Goal: Task Accomplishment & Management: Complete application form

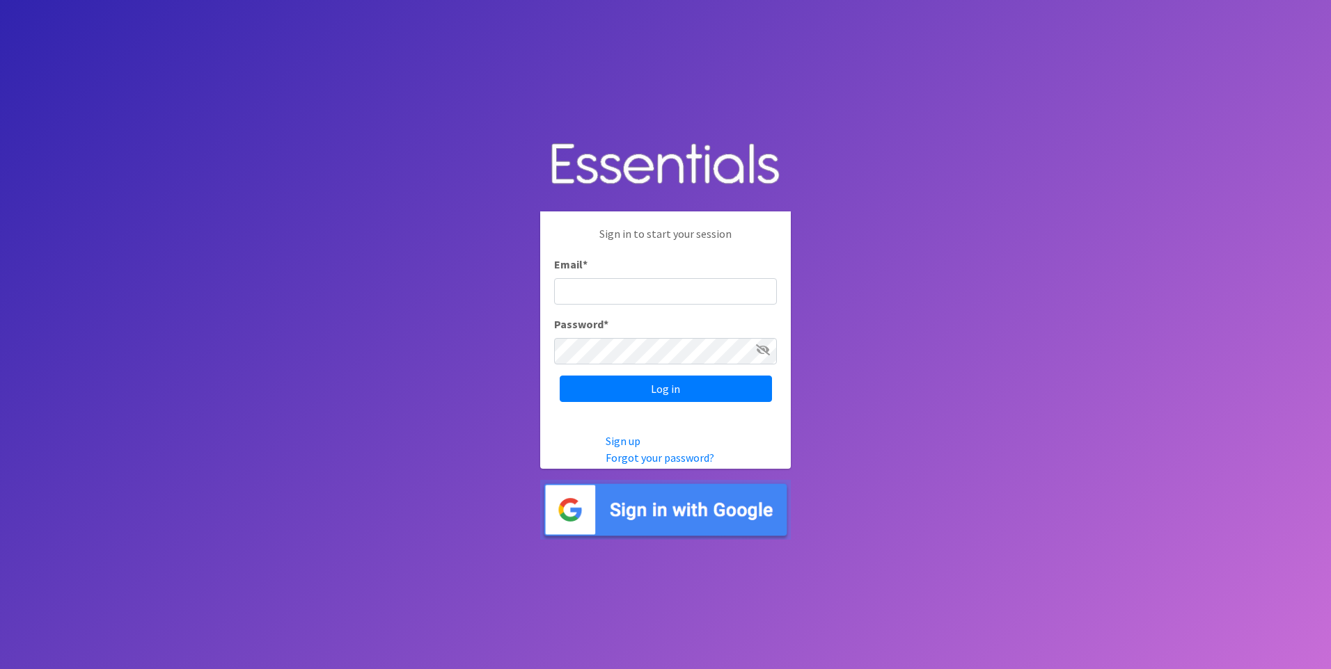
click at [640, 308] on div "Sign in to start your session Email * Password * Log in" at bounding box center [665, 314] width 251 height 205
click at [639, 304] on input "Email *" at bounding box center [665, 291] width 223 height 26
type input "cpprenatalassistance@franciscanalliance.org"
click at [560, 376] on input "Log in" at bounding box center [666, 389] width 212 height 26
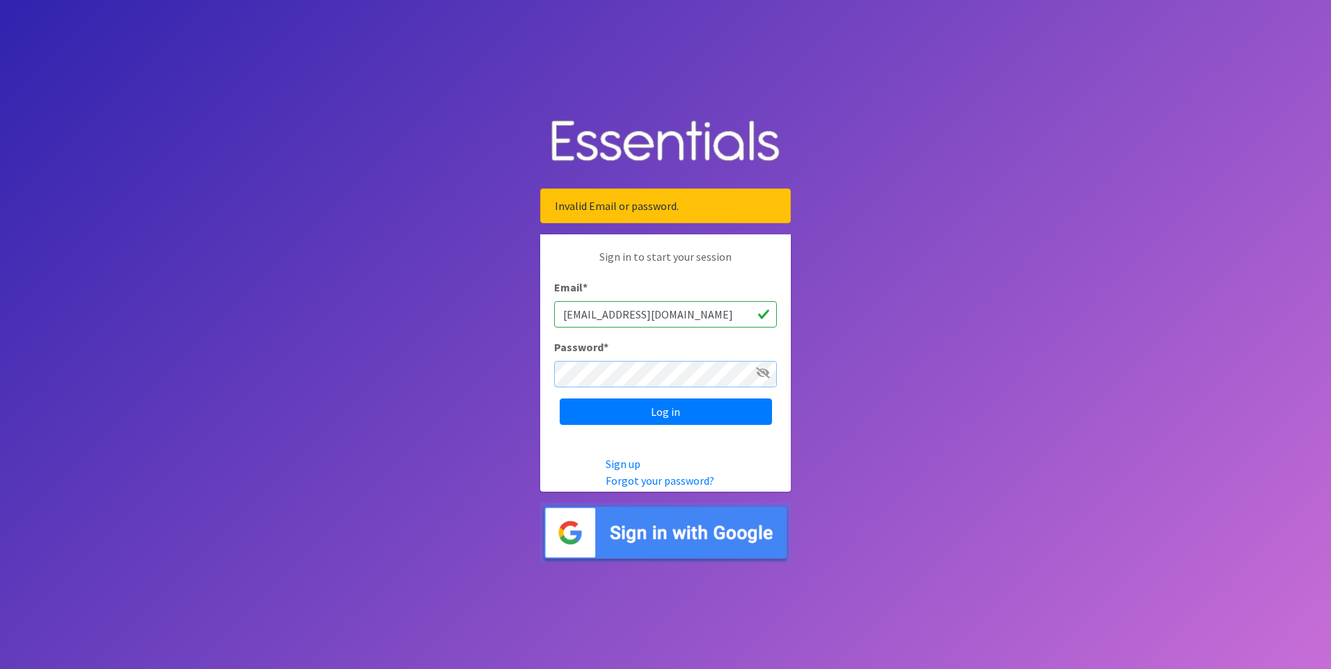
click at [560, 399] on input "Log in" at bounding box center [666, 412] width 212 height 26
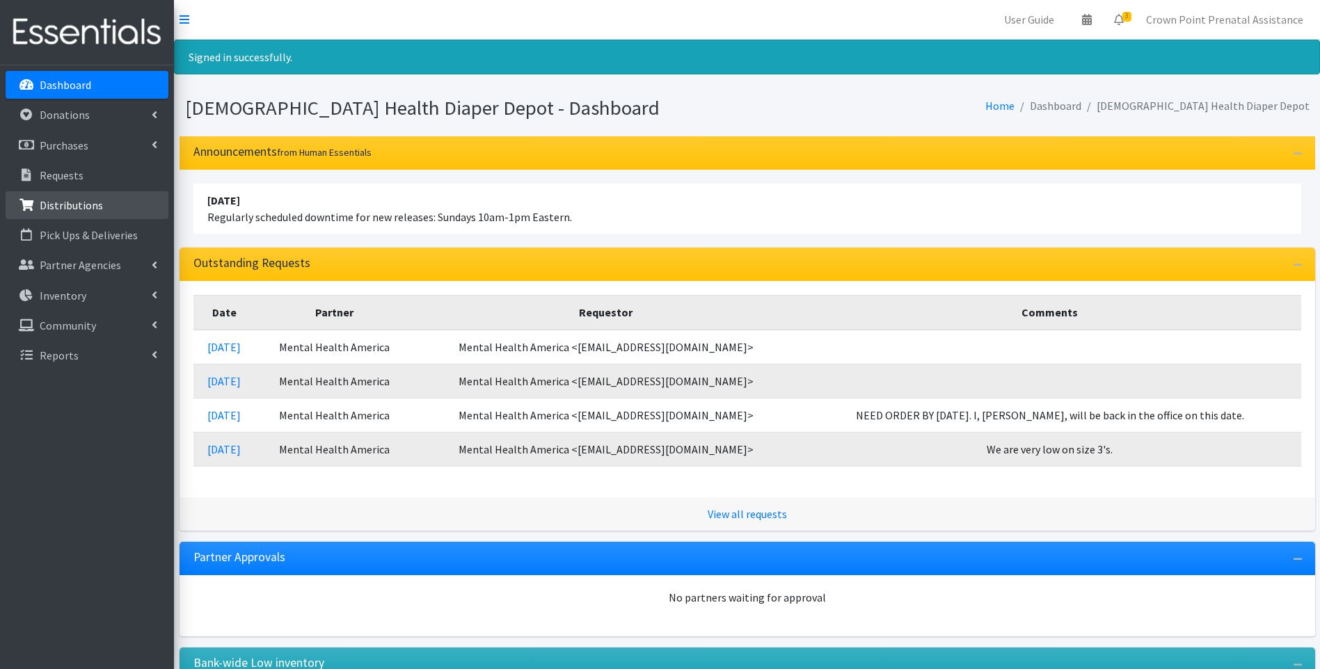
click at [65, 210] on p "Distributions" at bounding box center [71, 205] width 63 height 14
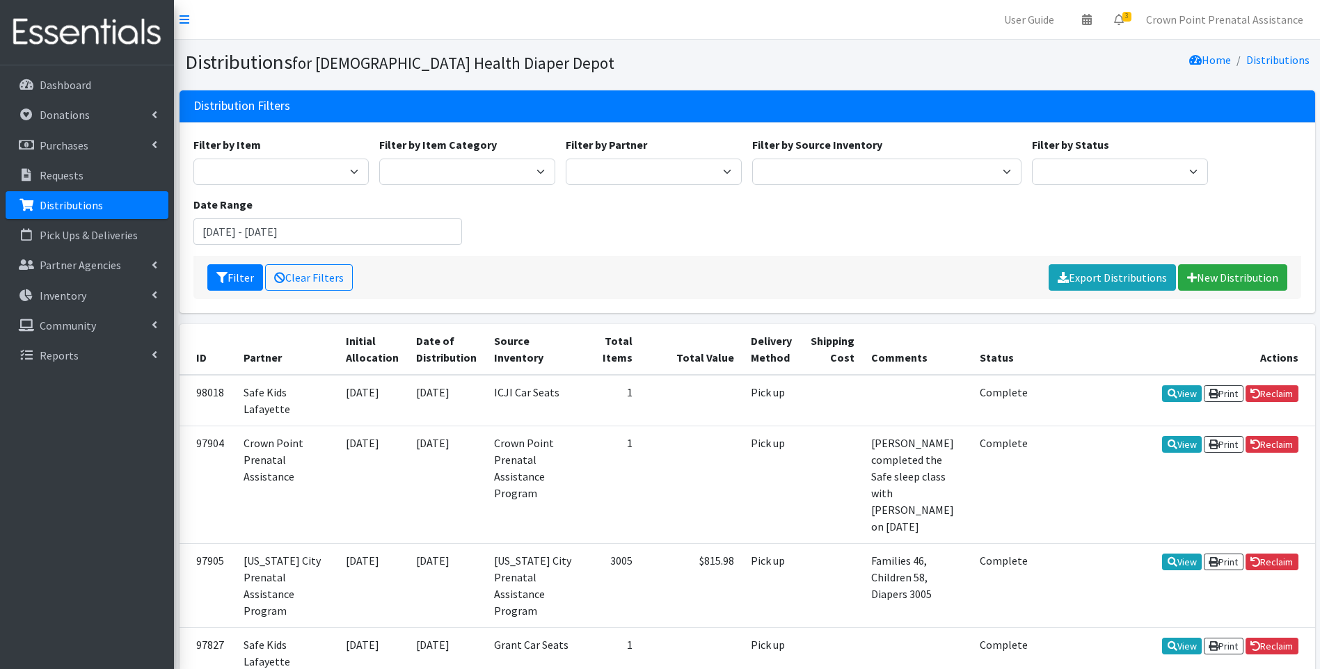
click at [1306, 278] on div "Filter by Item 1 2 2T-3T 3 3T-4T 4 4T-5T 5 5T-6T 6 7 Backless Booster Seat Boys…" at bounding box center [748, 217] width 1136 height 191
click at [1211, 278] on link "New Distribution" at bounding box center [1232, 277] width 109 height 26
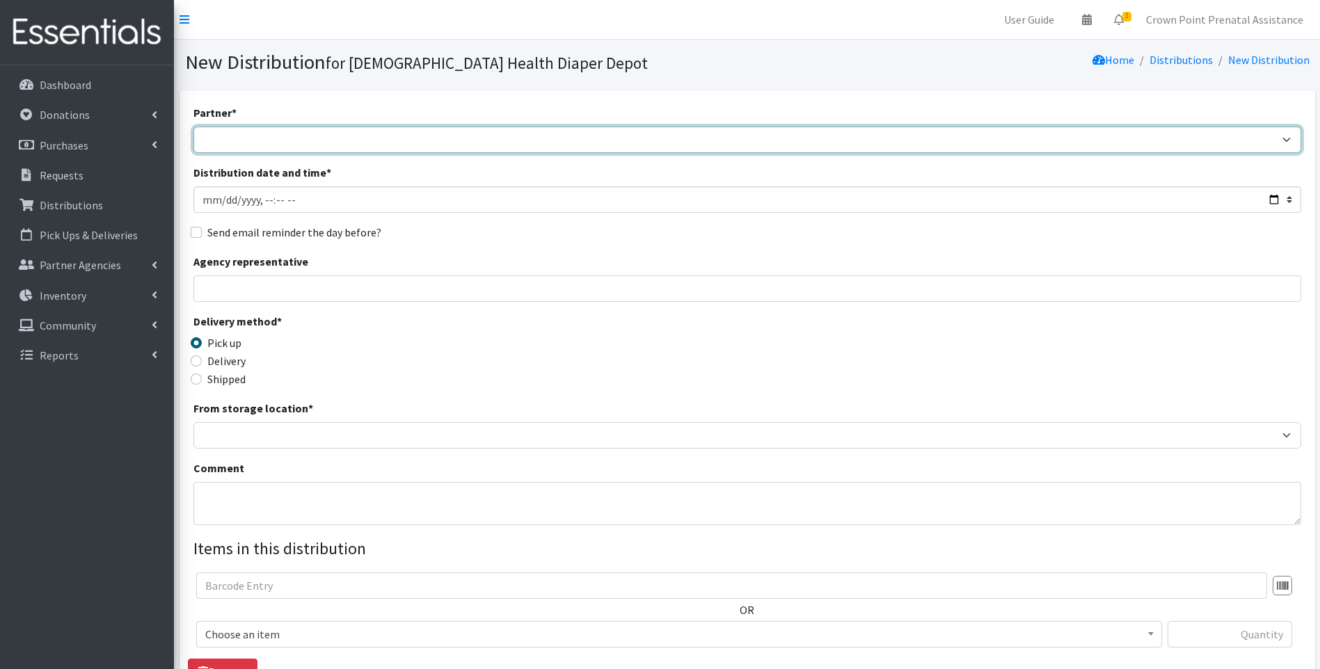
click at [431, 145] on select "ANEW Minitries Crown Point Prenatal Assistance [PERSON_NAME] Prenatal Assistanc…" at bounding box center [747, 140] width 1108 height 26
select select "2984"
click at [193, 127] on select "ANEW Minitries Crown Point Prenatal Assistance [PERSON_NAME] Prenatal Assistanc…" at bounding box center [747, 140] width 1108 height 26
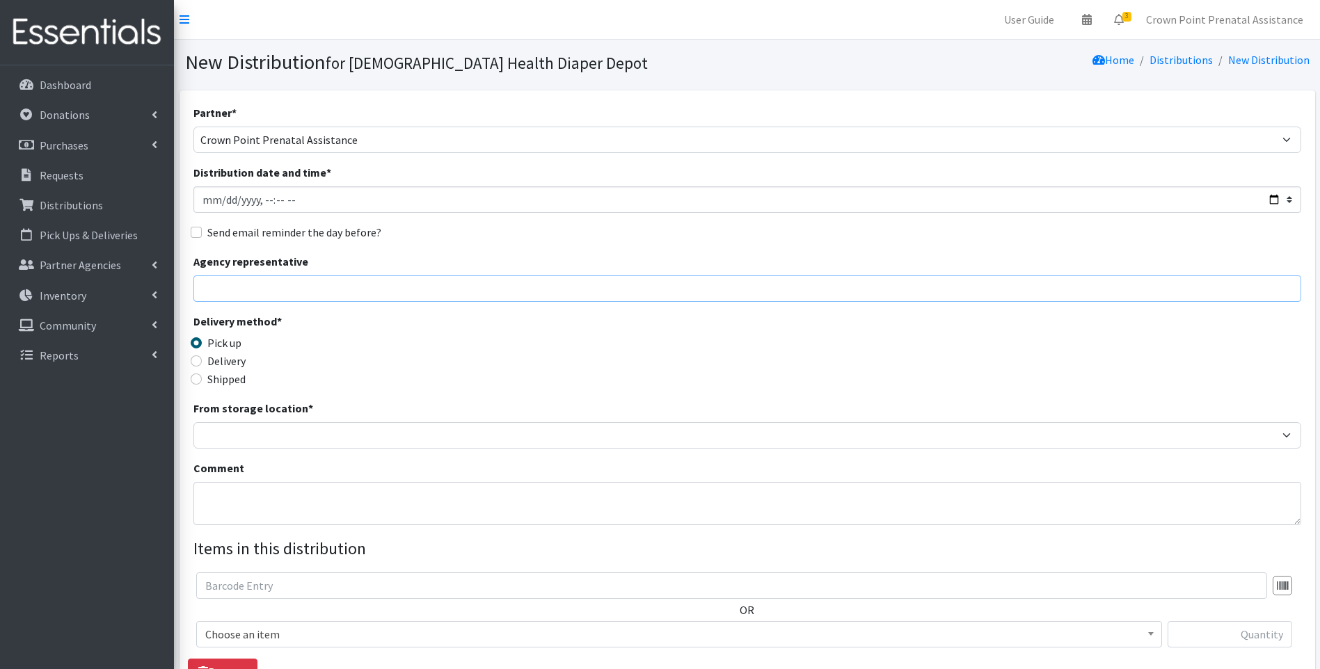
click at [215, 296] on input "Agency representative" at bounding box center [747, 289] width 1108 height 26
type input "Davinia"
type input "1"
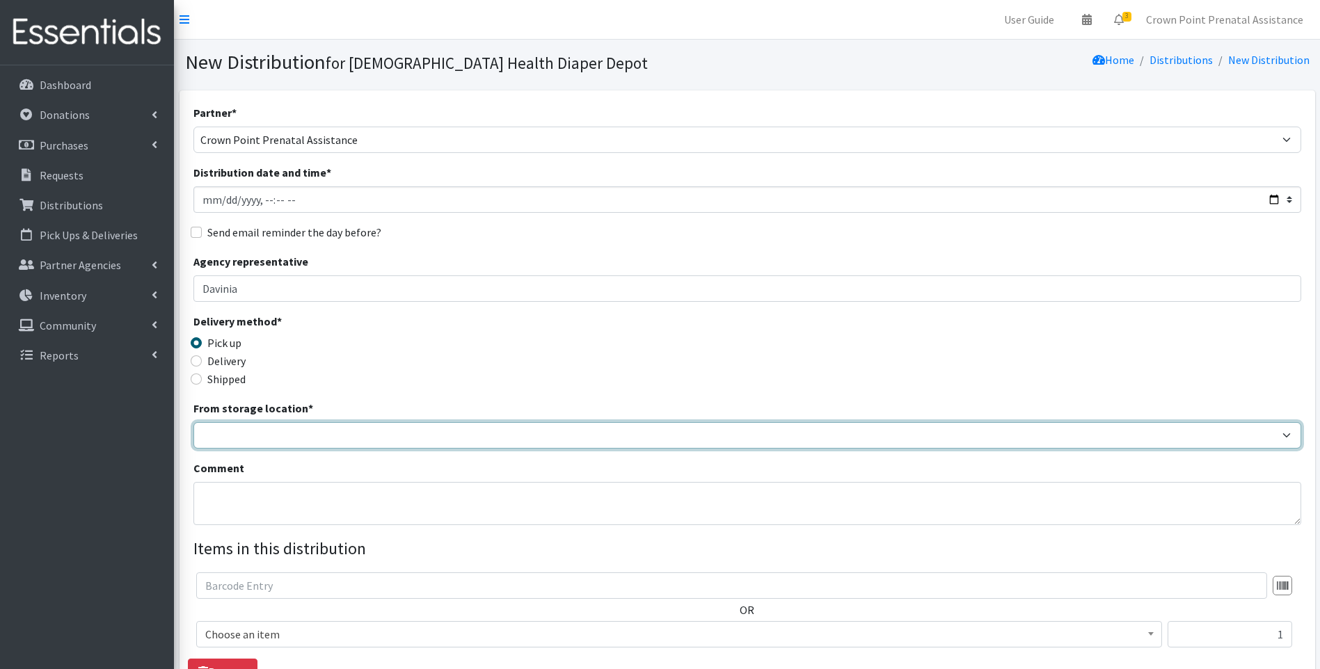
click at [290, 439] on select "Crown Point Bulk Storage Crown Point Prenatal Assistance Program Grant Car Seat…" at bounding box center [747, 435] width 1108 height 26
select select "306"
click at [193, 422] on select "Crown Point Bulk Storage Crown Point Prenatal Assistance Program Grant Car Seat…" at bounding box center [747, 435] width 1108 height 26
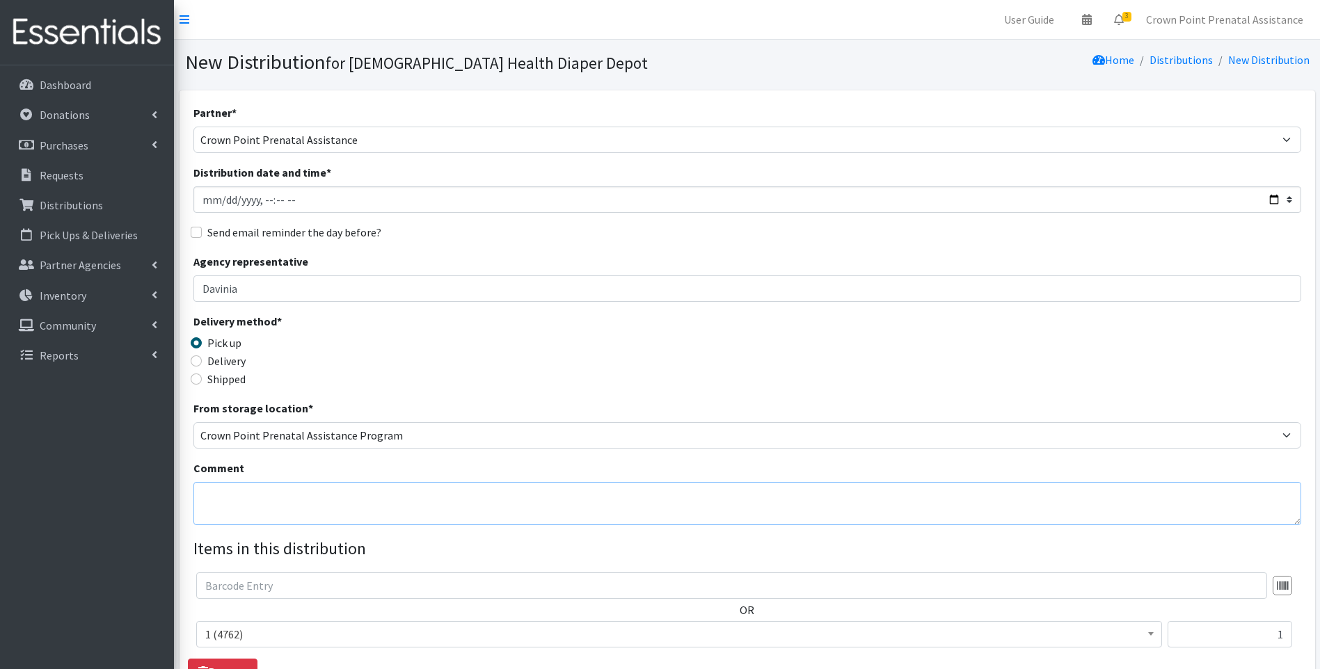
click at [287, 493] on textarea "Comment" at bounding box center [747, 503] width 1108 height 43
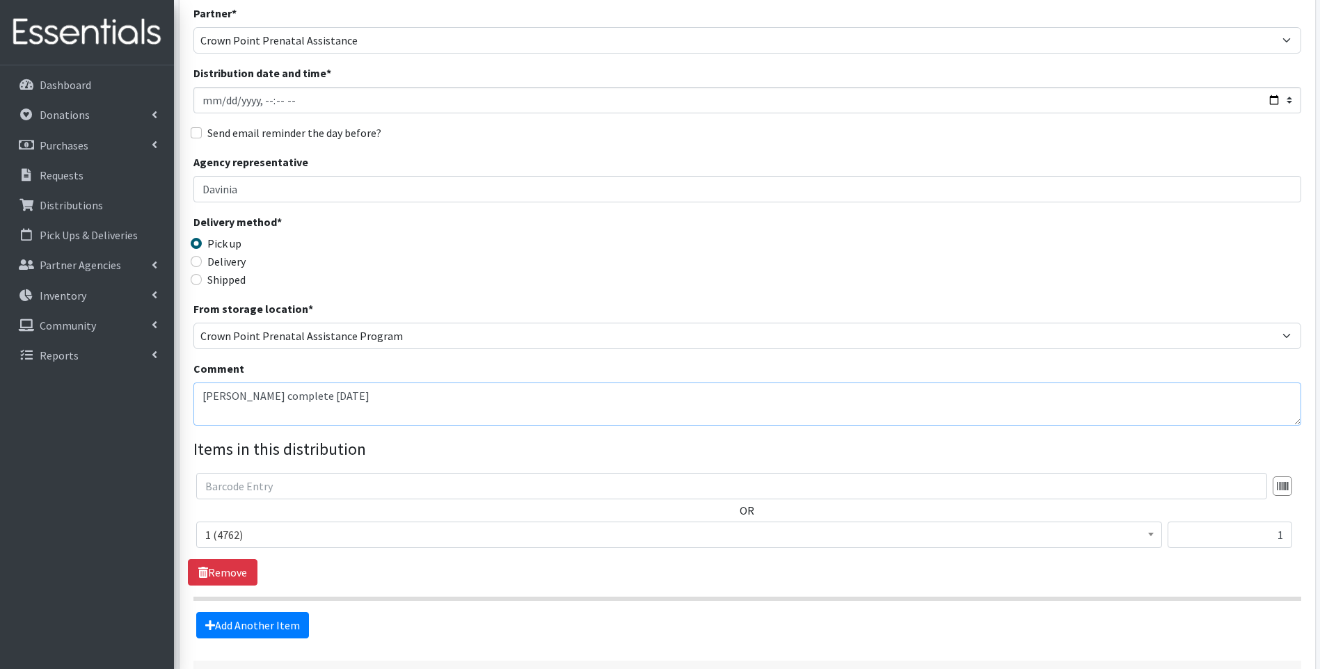
scroll to position [209, 0]
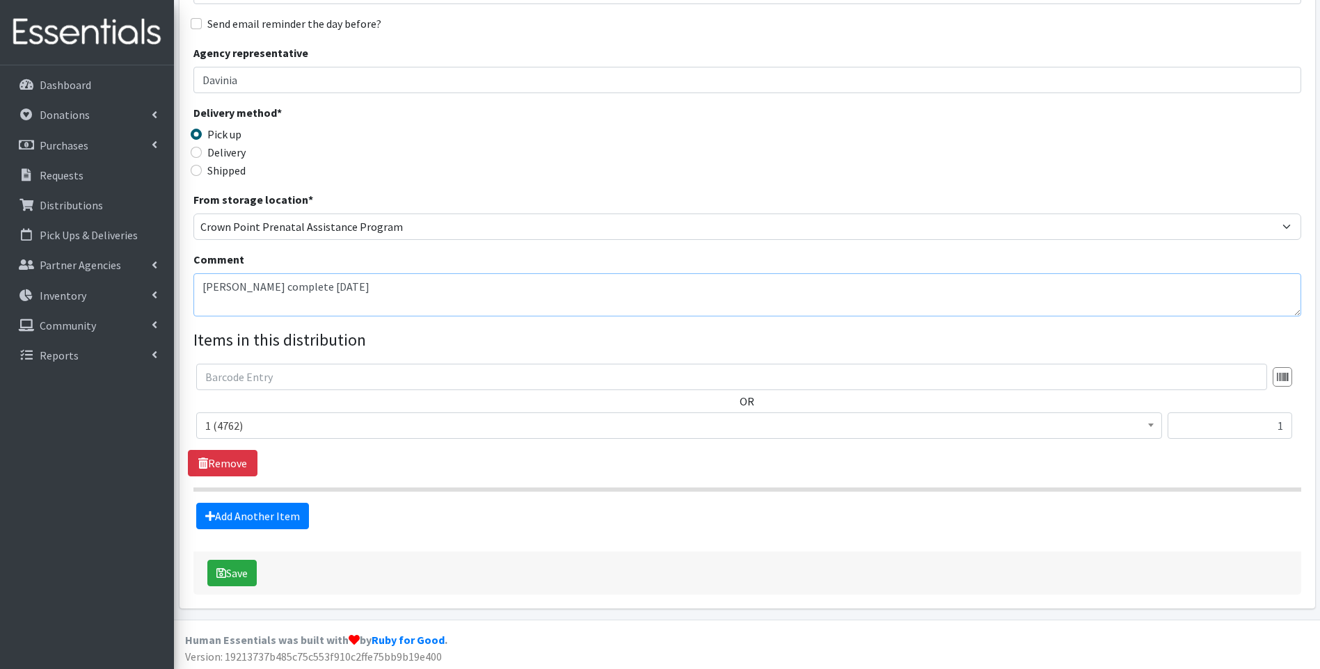
type textarea "[PERSON_NAME] complete [DATE]"
click at [379, 425] on span "1 (4762)" at bounding box center [679, 425] width 948 height 19
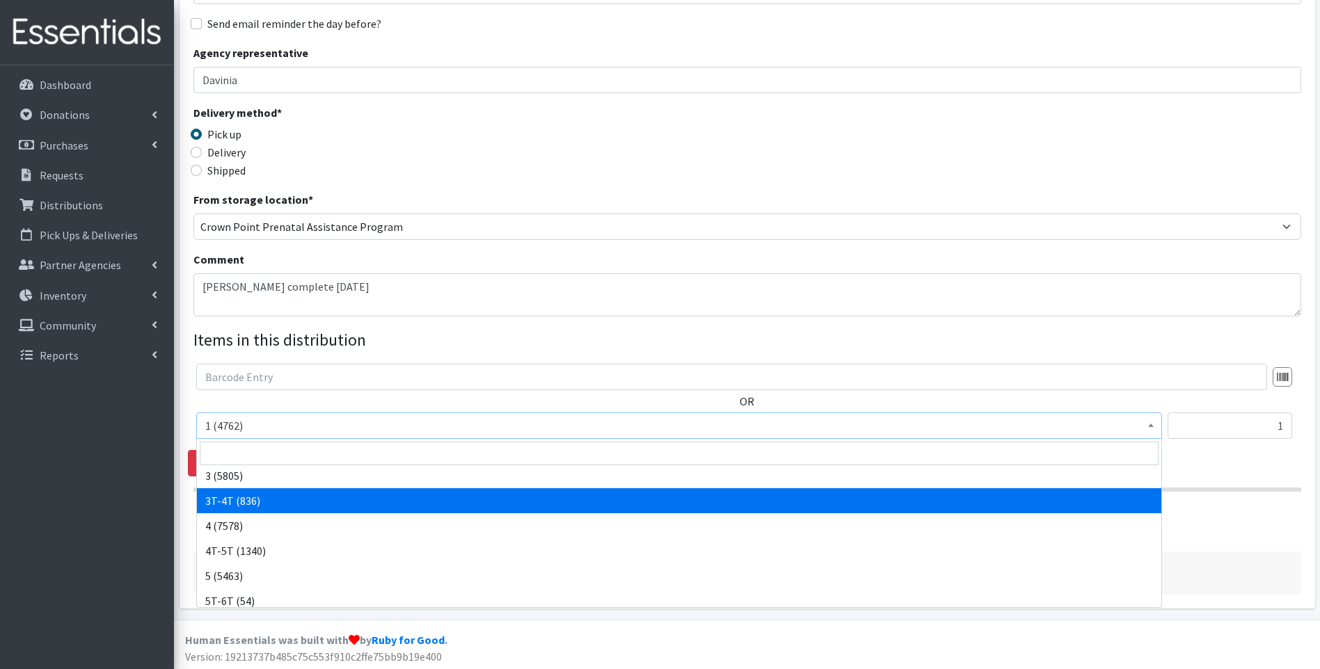
scroll to position [278, 0]
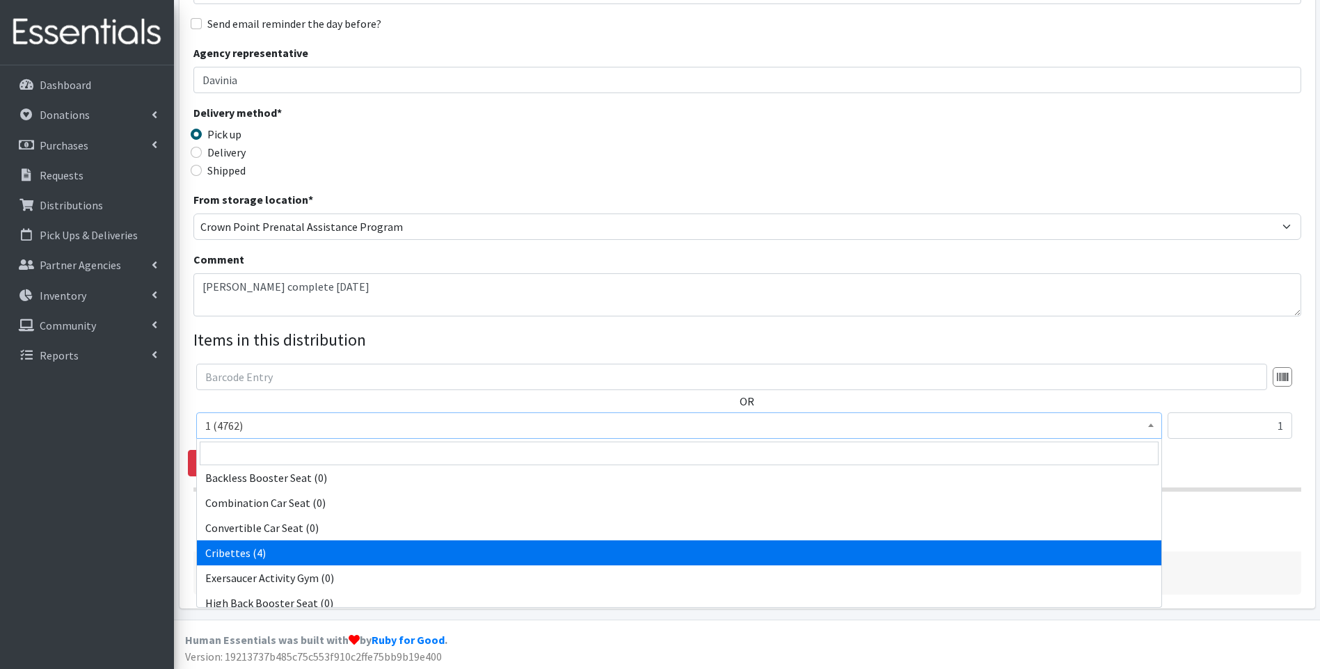
select select "14362"
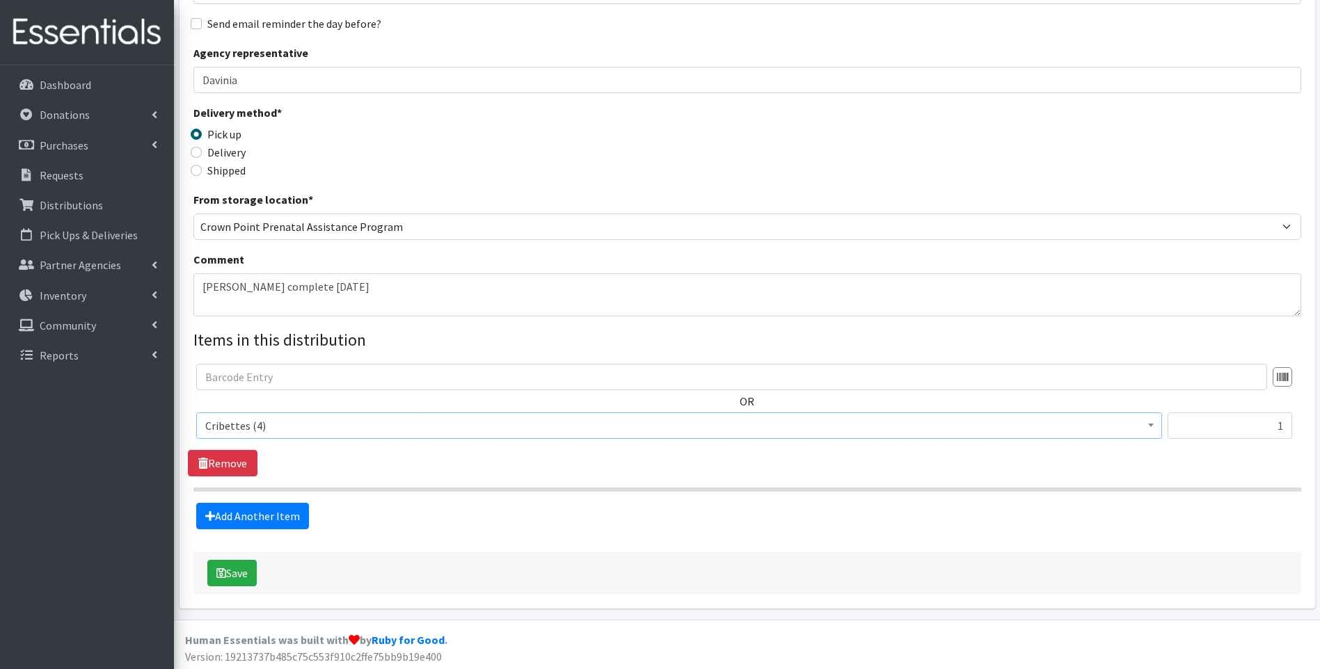
click at [344, 476] on div "OR 1 (4762) 2 (7735) 2T-3T (1098) 3 (5805) 3T-4T (836) 4 (7578) 4T-5T (1340) 5 …" at bounding box center [747, 420] width 1118 height 113
click at [240, 566] on button "Save" at bounding box center [231, 573] width 49 height 26
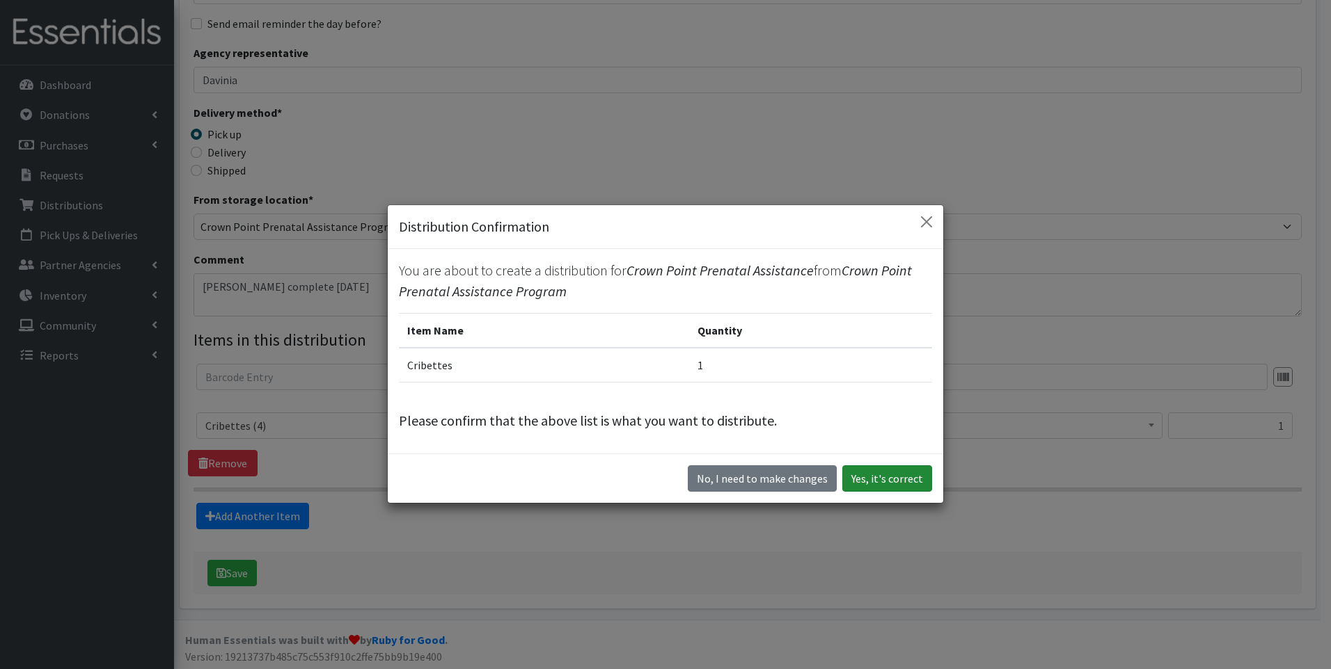
click at [912, 482] on button "Yes, it's correct" at bounding box center [887, 479] width 90 height 26
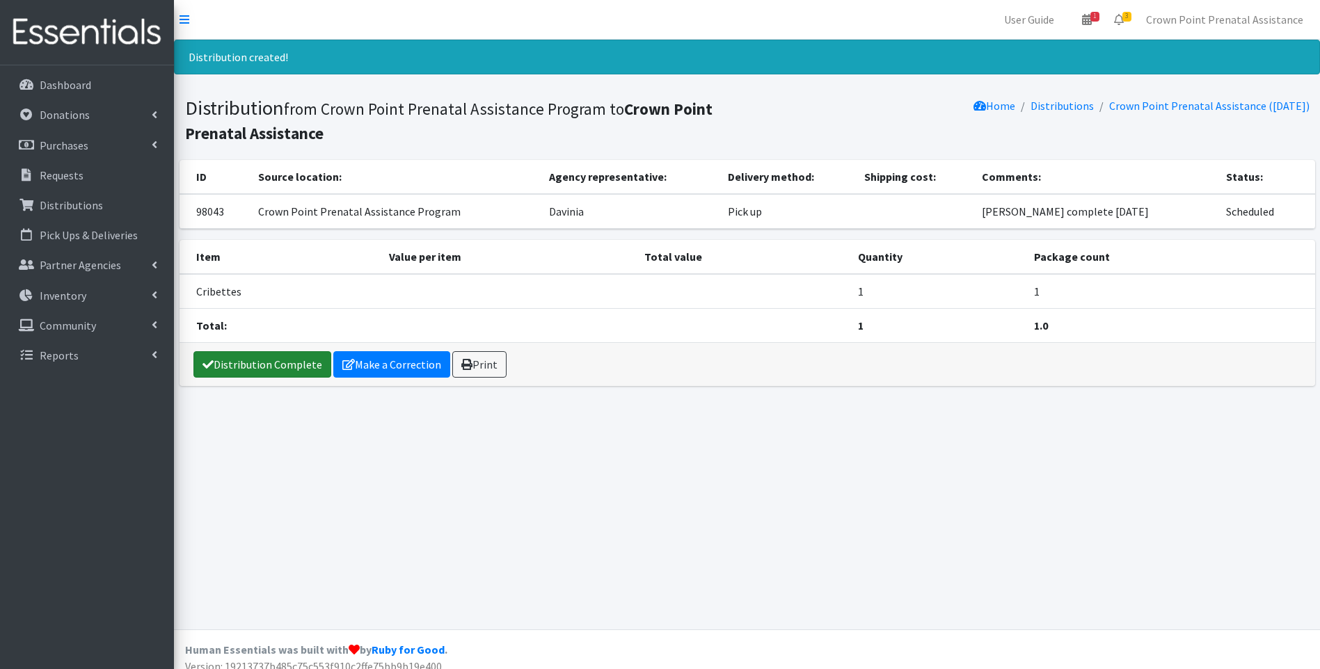
click at [259, 358] on link "Distribution Complete" at bounding box center [262, 364] width 138 height 26
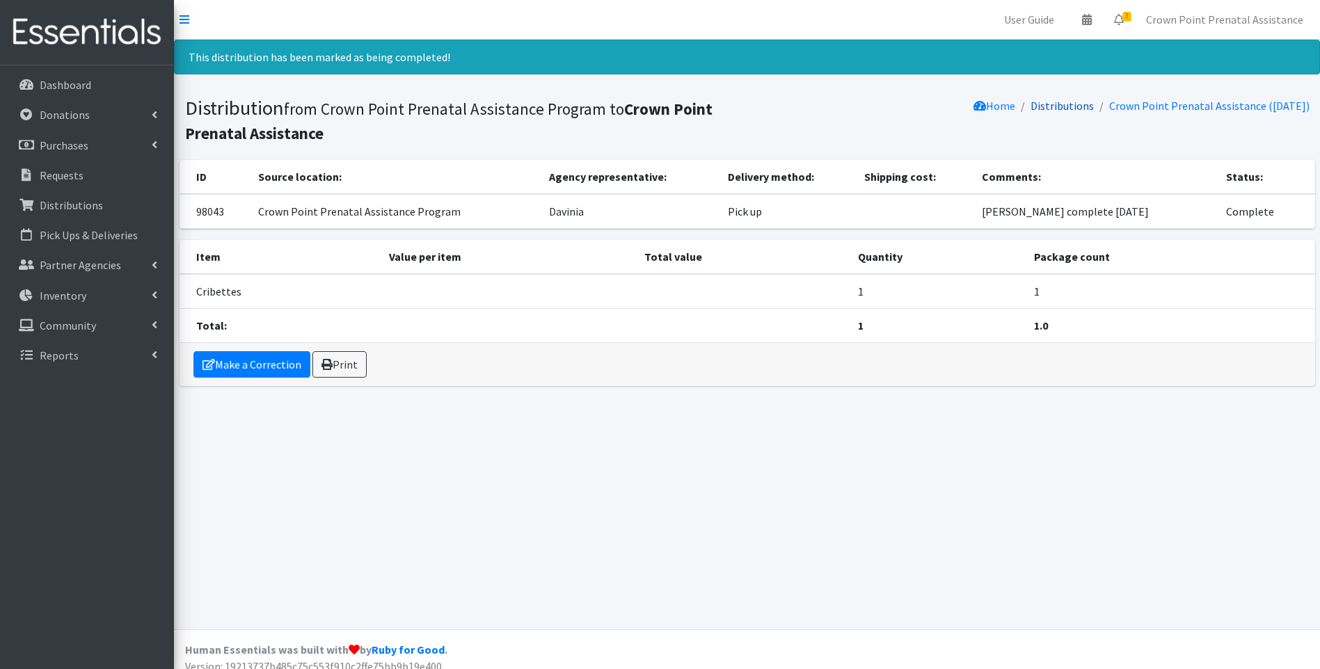
click at [1065, 106] on link "Distributions" at bounding box center [1062, 106] width 63 height 14
